Goal: Task Accomplishment & Management: Use online tool/utility

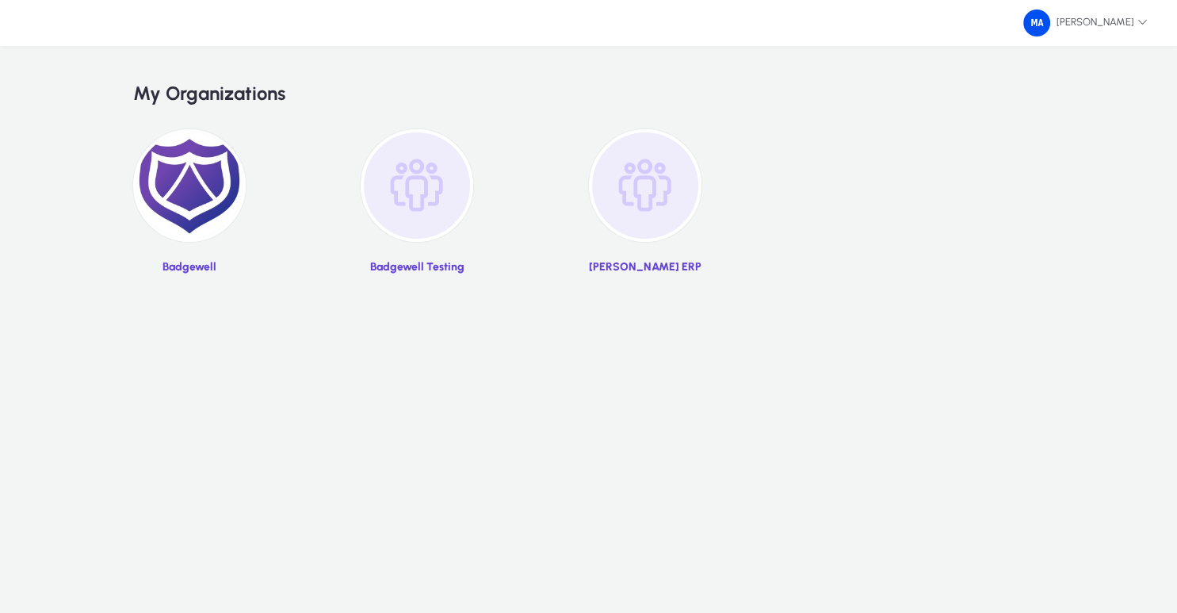
click at [194, 197] on img at bounding box center [189, 185] width 113 height 113
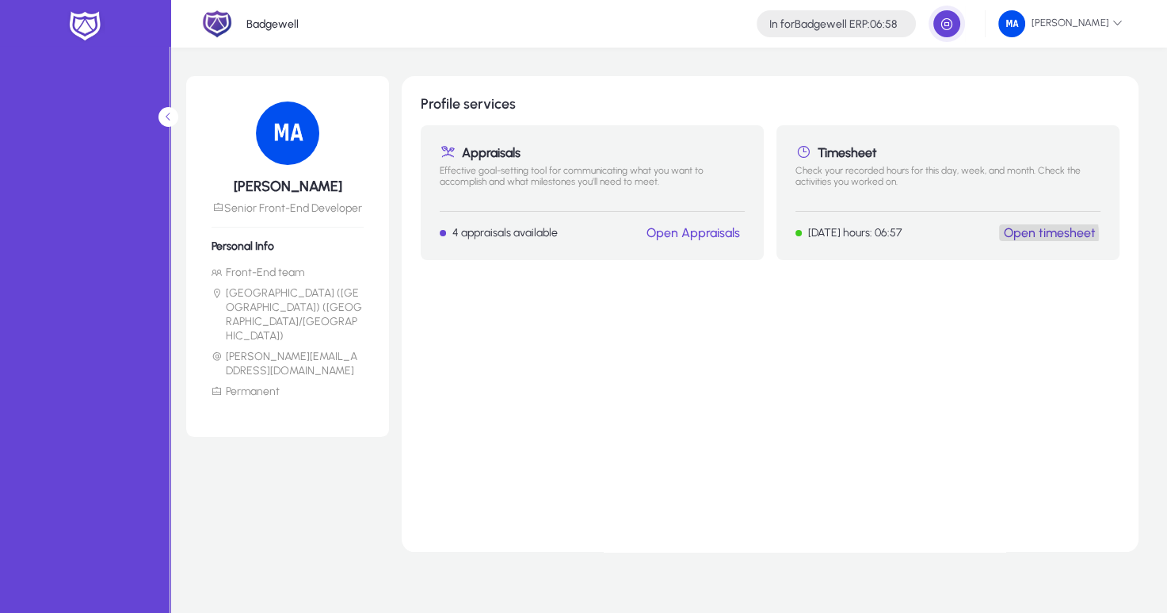
click at [1030, 235] on link "Open timesheet" at bounding box center [1050, 232] width 92 height 15
